Goal: Task Accomplishment & Management: Manage account settings

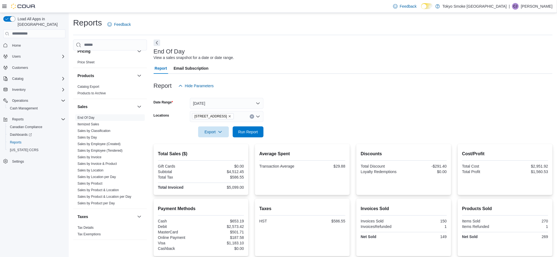
click at [276, 5] on p "[PERSON_NAME]" at bounding box center [537, 6] width 32 height 7
click at [276, 50] on button "Sign Out" at bounding box center [525, 53] width 51 height 9
